Goal: Task Accomplishment & Management: Use online tool/utility

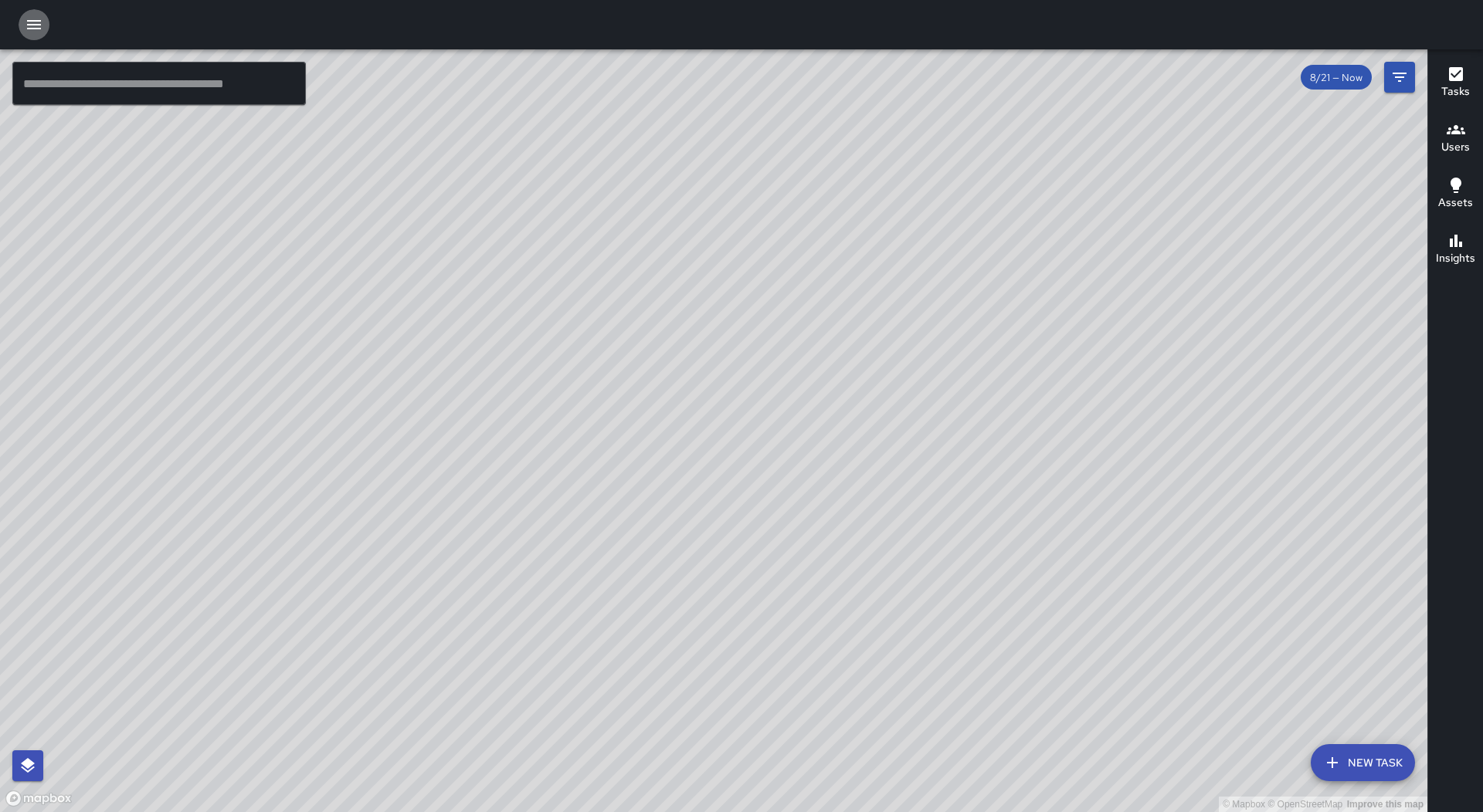
click at [42, 21] on icon "button" at bounding box center [34, 24] width 19 height 19
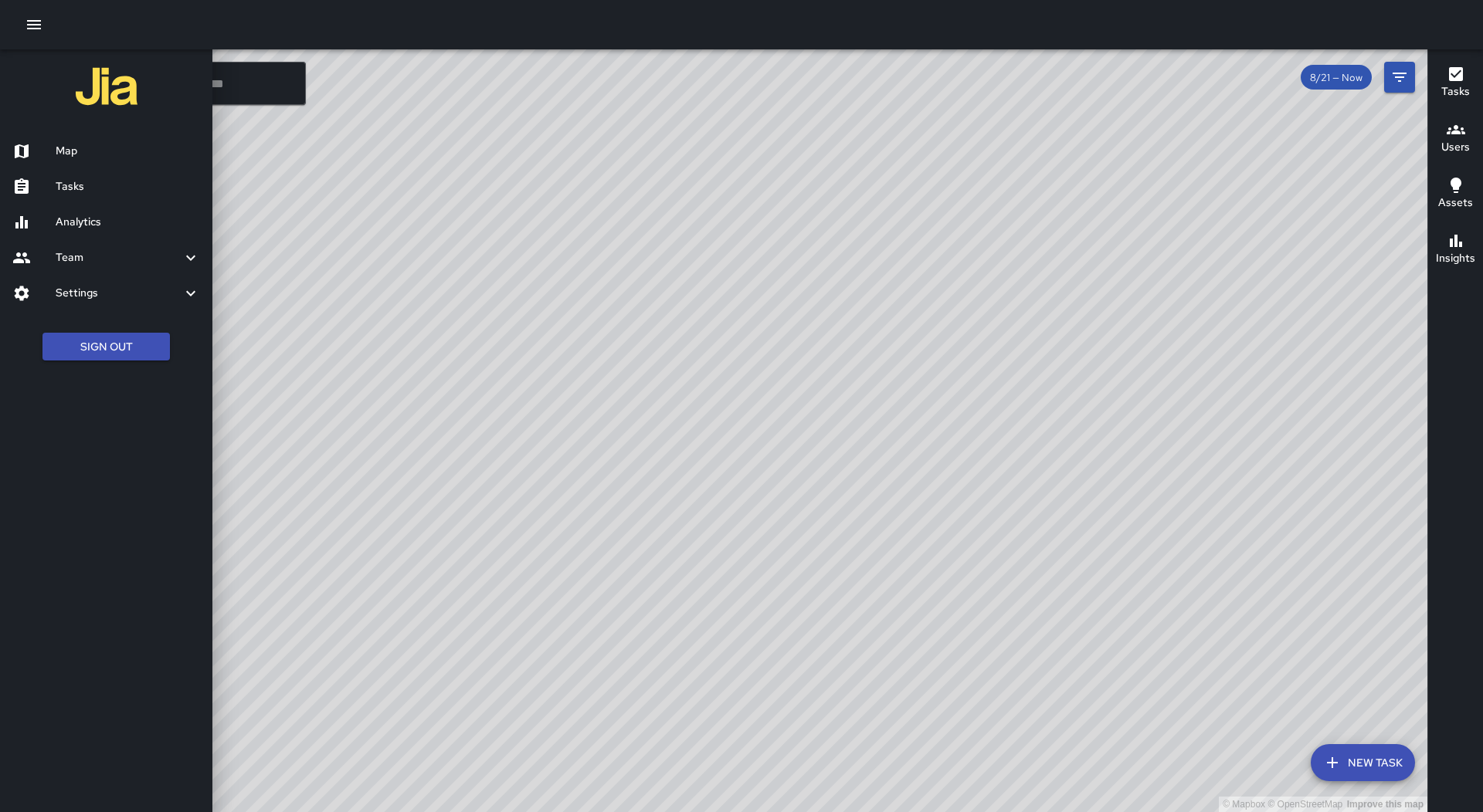
click at [106, 202] on link "Tasks" at bounding box center [106, 187] width 212 height 36
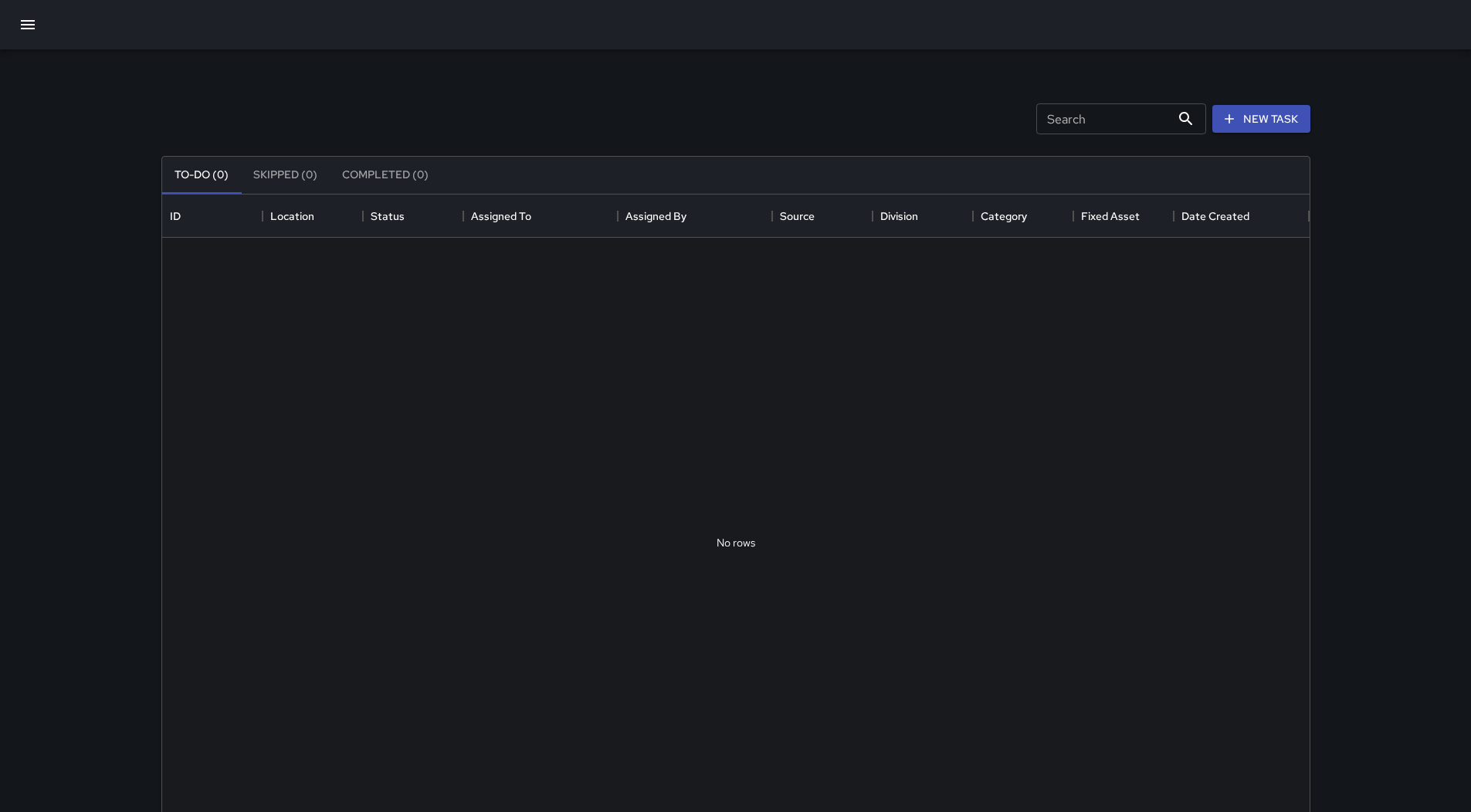
scroll to position [642, 1135]
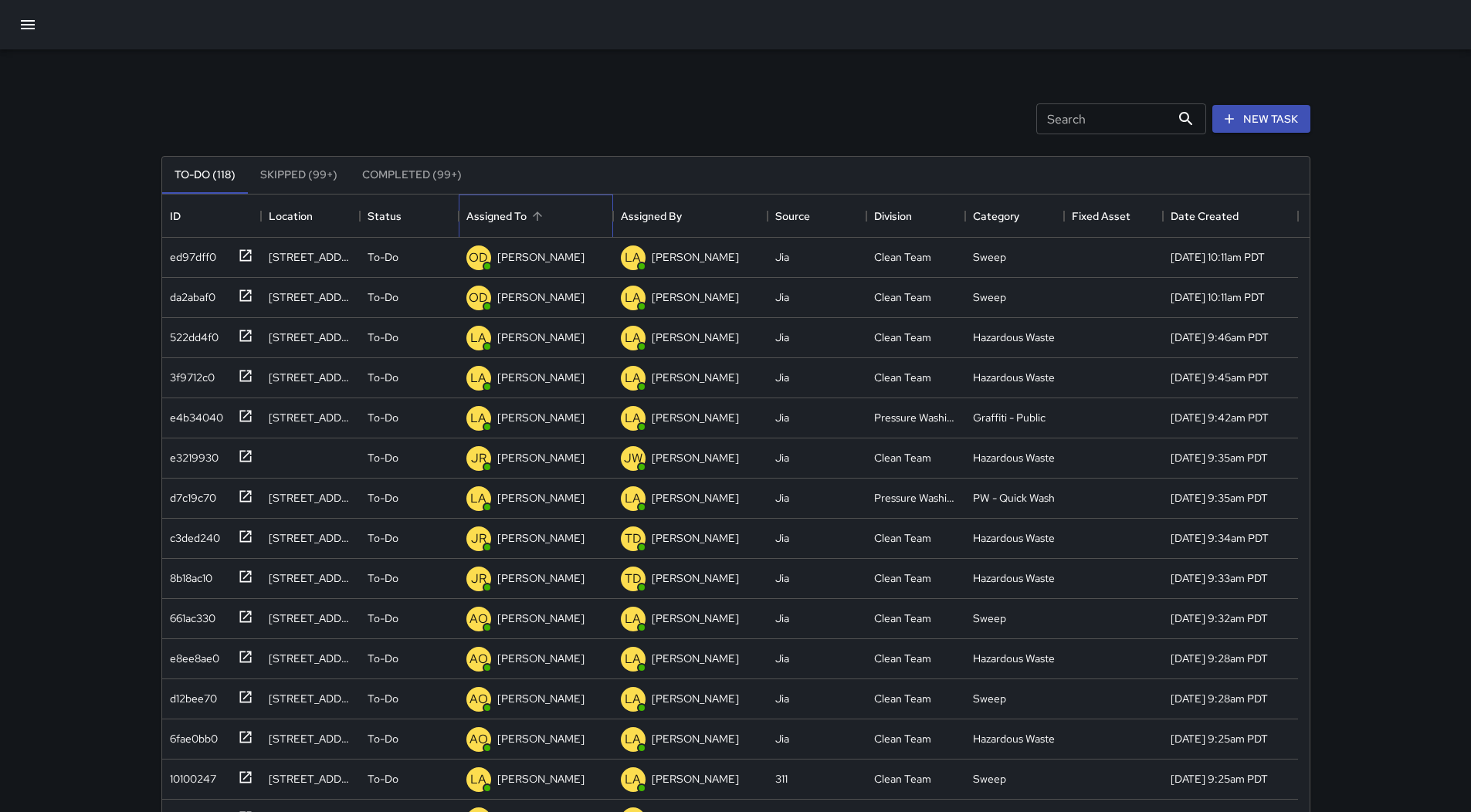
click at [571, 215] on div "Assigned To" at bounding box center [536, 215] width 139 height 44
click at [188, 258] on div "4d18c2b0" at bounding box center [191, 254] width 53 height 21
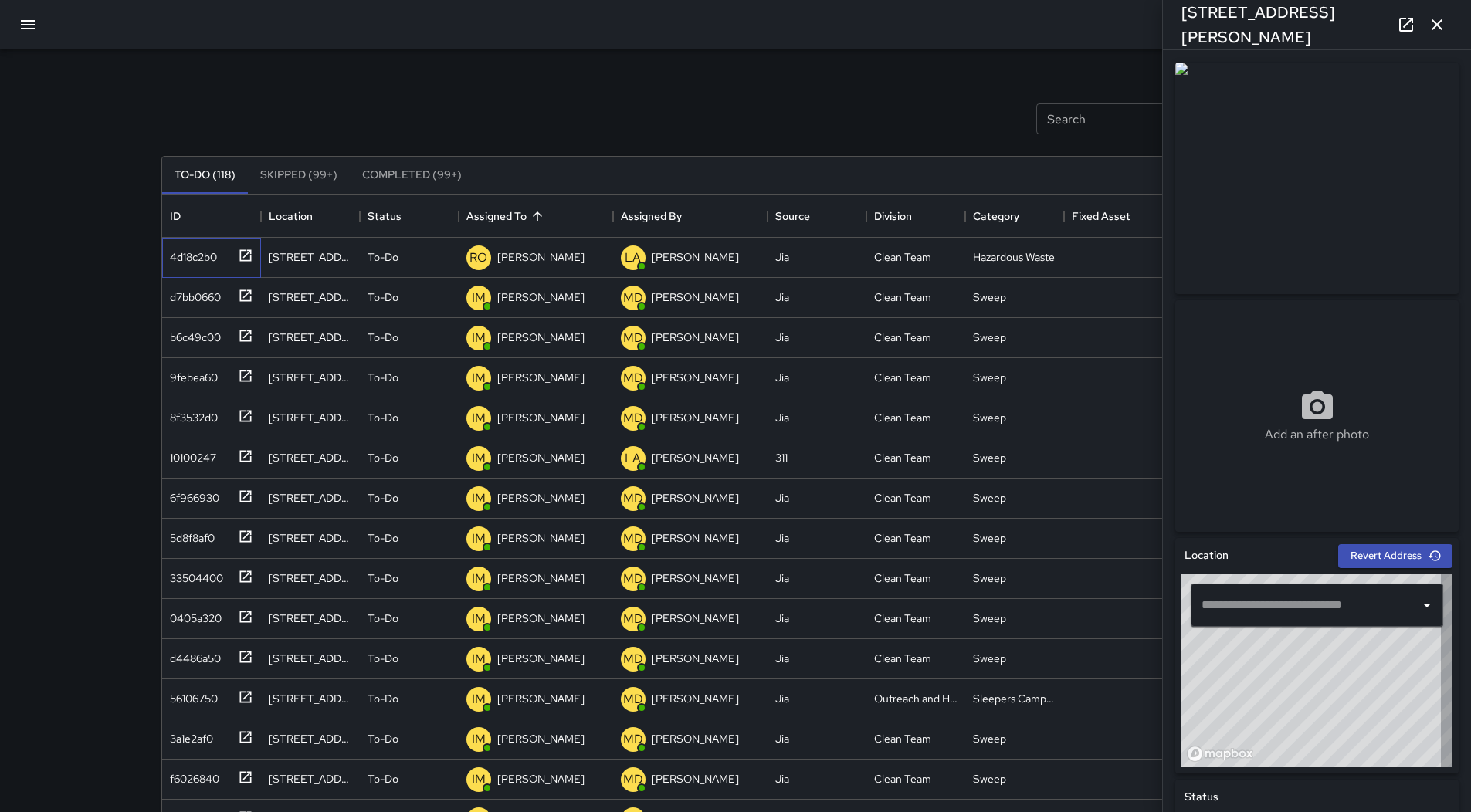
type input "**********"
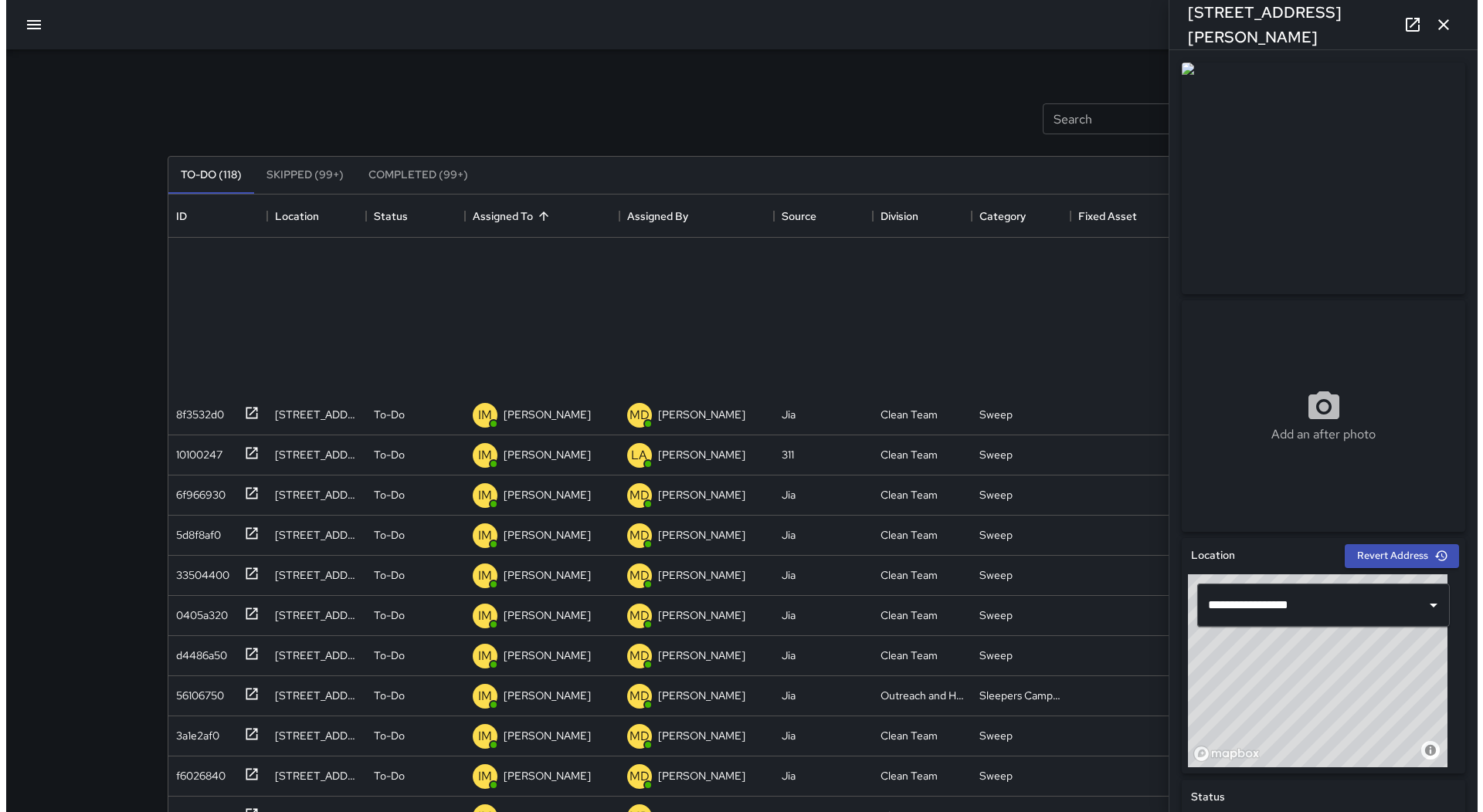
scroll to position [0, 0]
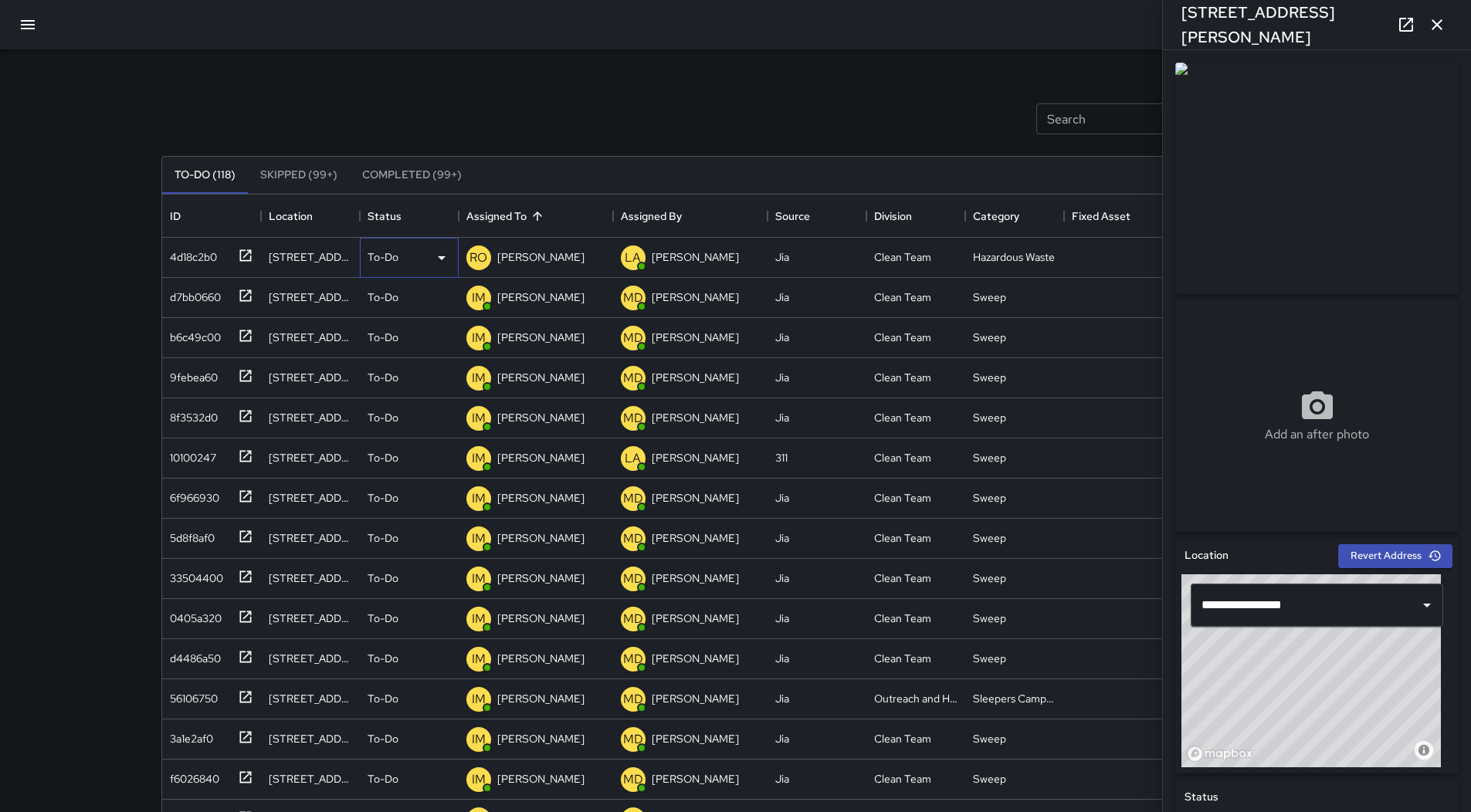
click at [427, 257] on div "To-Do" at bounding box center [410, 257] width 84 height 19
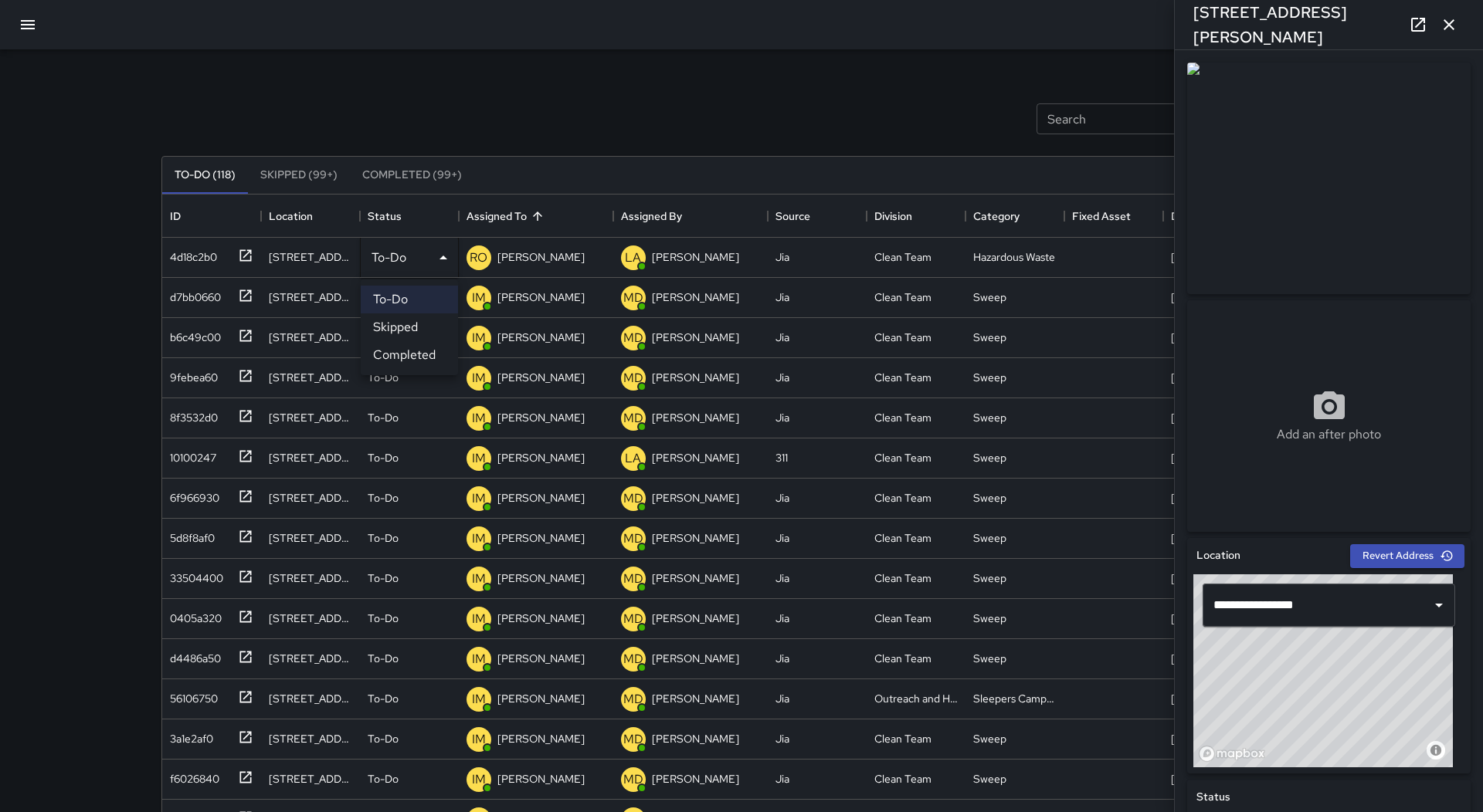
drag, startPoint x: 421, startPoint y: 330, endPoint x: 306, endPoint y: 300, distance: 118.8
click at [412, 331] on li "Skipped" at bounding box center [409, 327] width 97 height 28
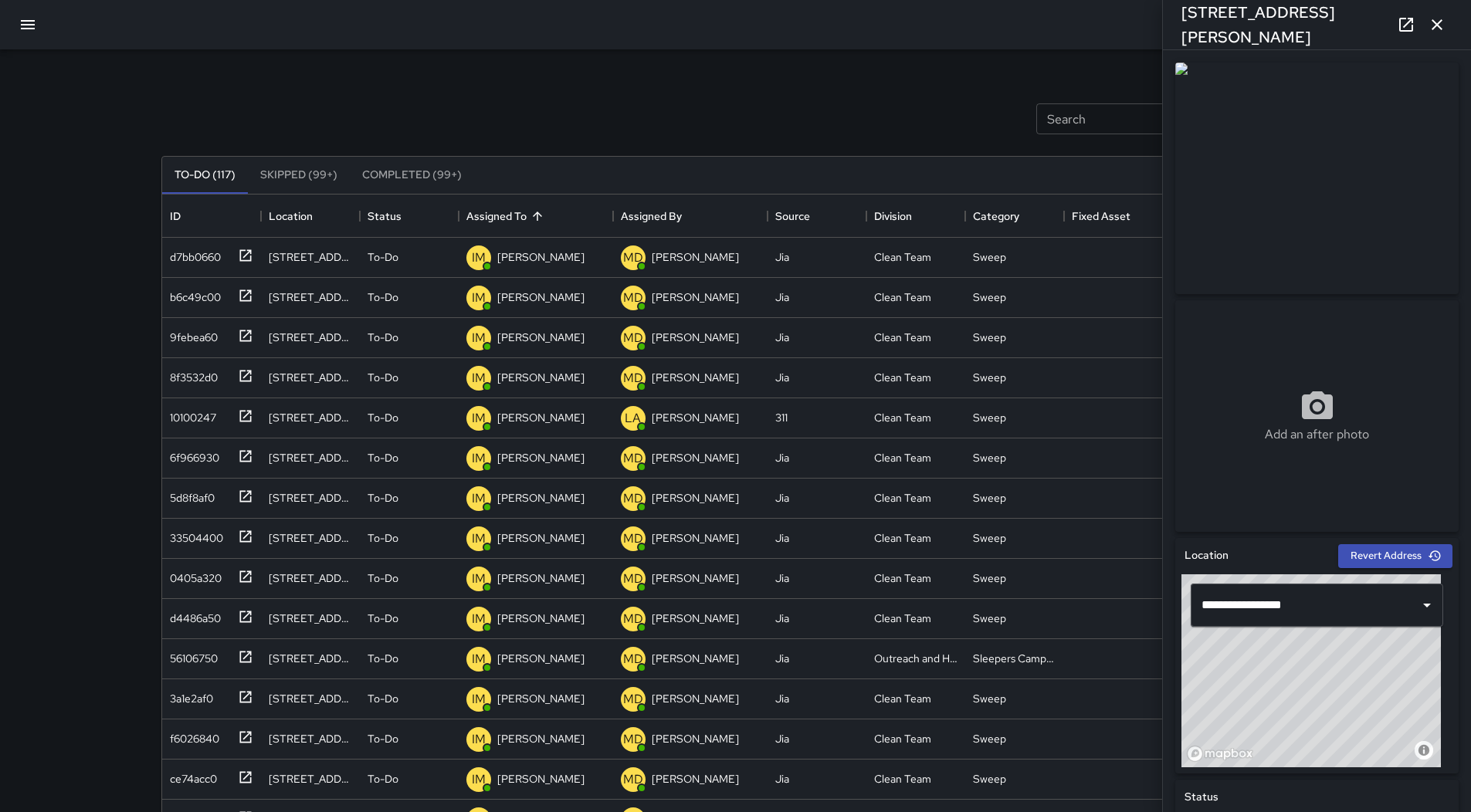
click at [39, 26] on button "button" at bounding box center [28, 25] width 37 height 37
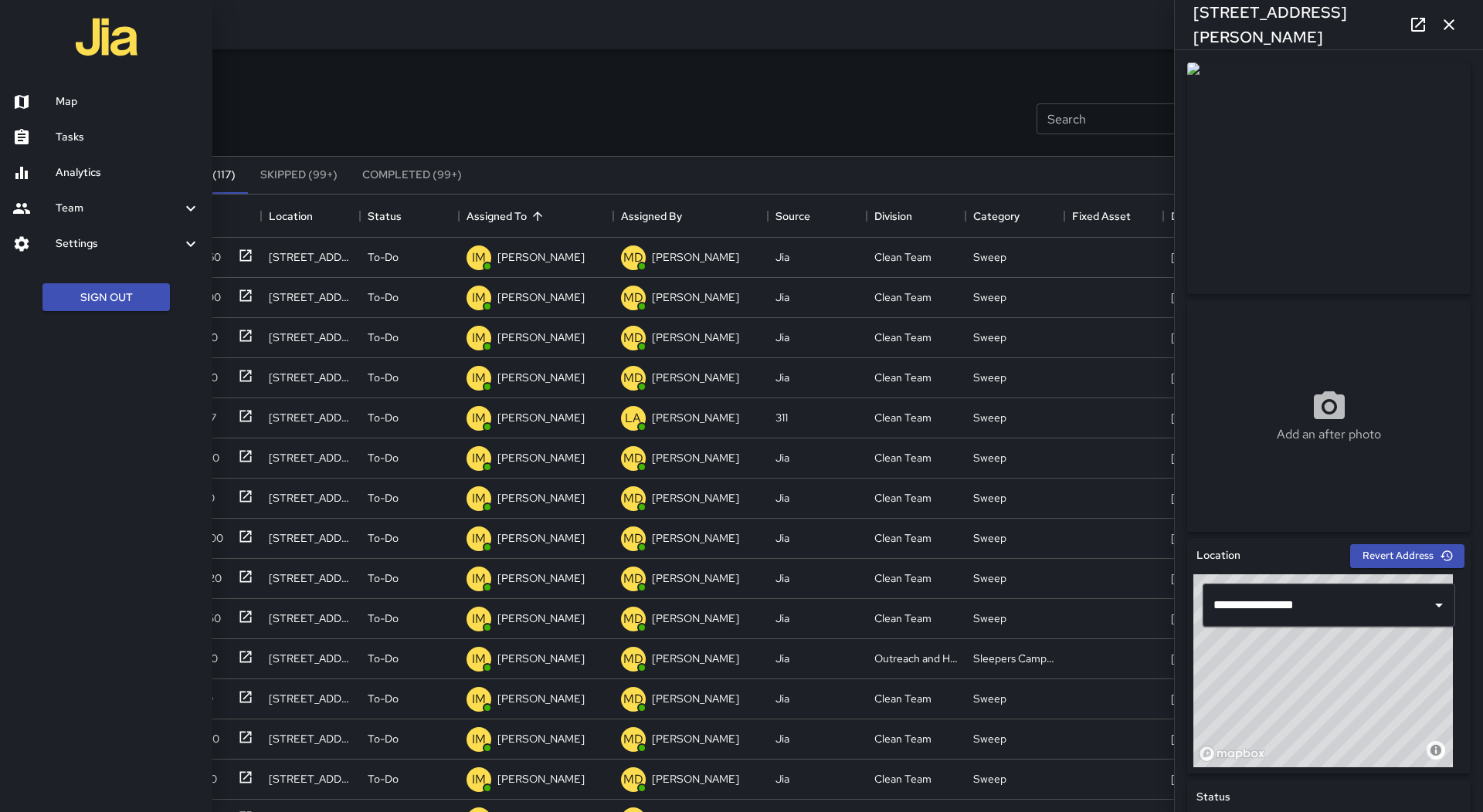
click at [84, 94] on h6 "Map" at bounding box center [127, 102] width 144 height 17
